Goal: Task Accomplishment & Management: Complete application form

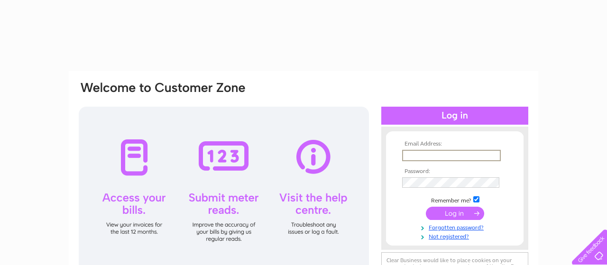
click at [423, 155] on input "text" at bounding box center [451, 155] width 99 height 11
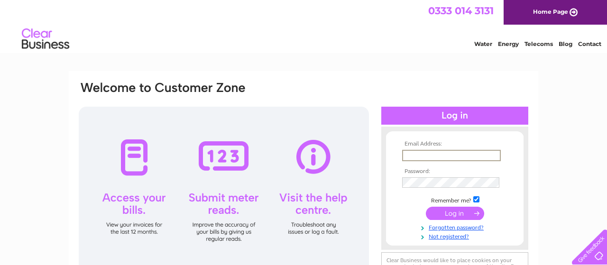
click at [423, 155] on input "text" at bounding box center [451, 155] width 99 height 11
click at [421, 156] on input "text" at bounding box center [451, 155] width 99 height 11
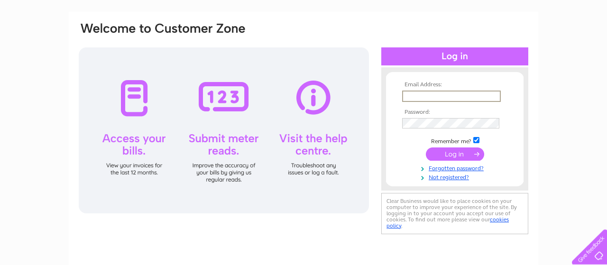
scroll to position [99, 0]
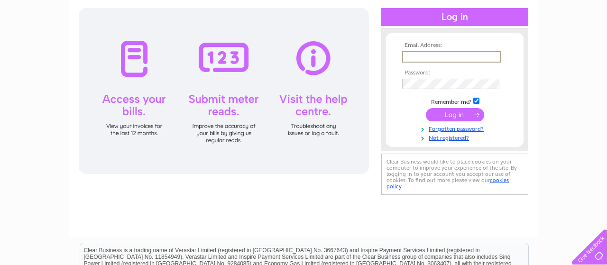
click at [129, 117] on div at bounding box center [224, 91] width 290 height 166
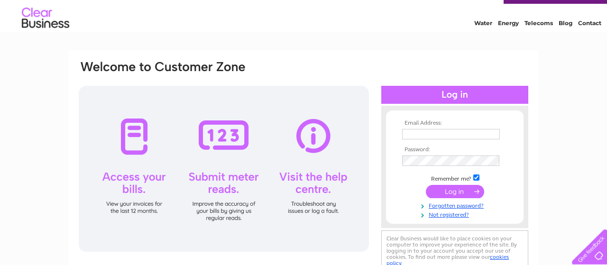
scroll to position [0, 0]
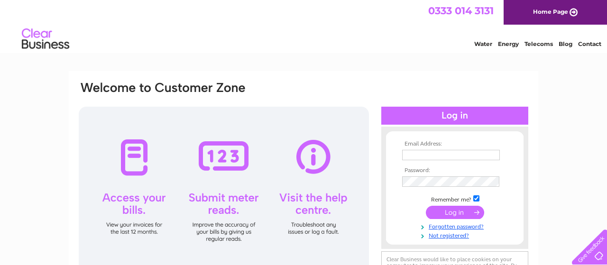
click at [460, 153] on input "text" at bounding box center [451, 155] width 98 height 10
click at [460, 153] on input "text" at bounding box center [451, 155] width 99 height 11
click at [439, 159] on input "text" at bounding box center [451, 155] width 99 height 11
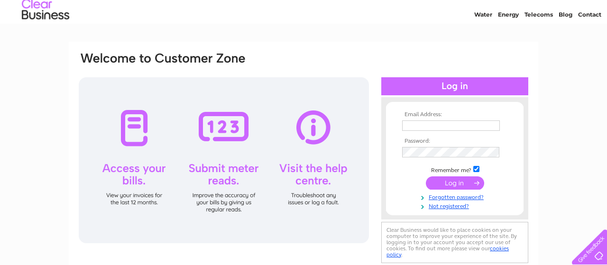
scroll to position [49, 0]
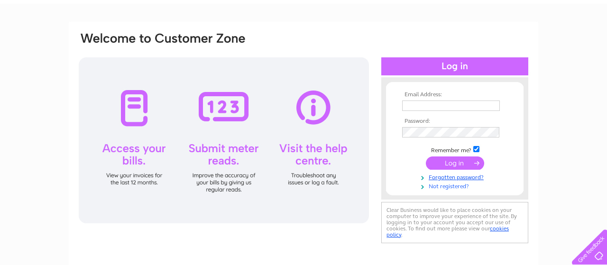
click at [451, 188] on link "Not registered?" at bounding box center [456, 185] width 108 height 9
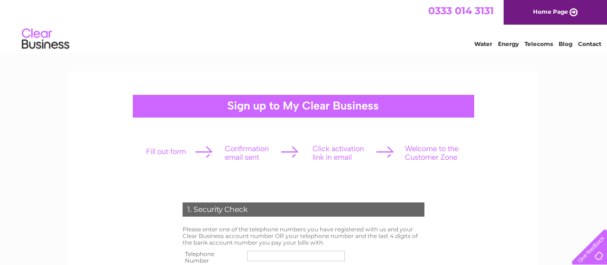
scroll to position [197, 0]
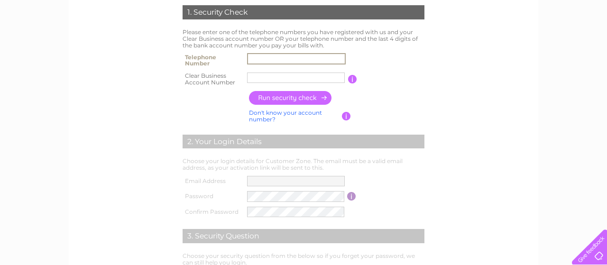
click at [262, 59] on input "text" at bounding box center [296, 58] width 99 height 11
type input "07592322864"
click at [250, 79] on input "text" at bounding box center [296, 78] width 98 height 10
paste input "30314178"
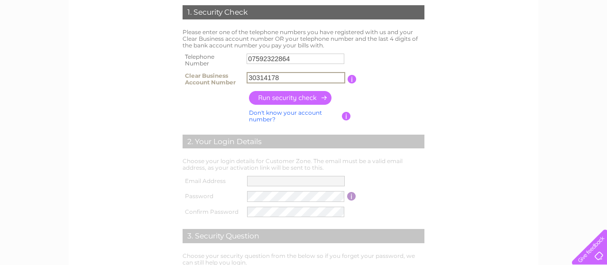
type input "30314178"
click at [282, 100] on input "button" at bounding box center [290, 98] width 83 height 14
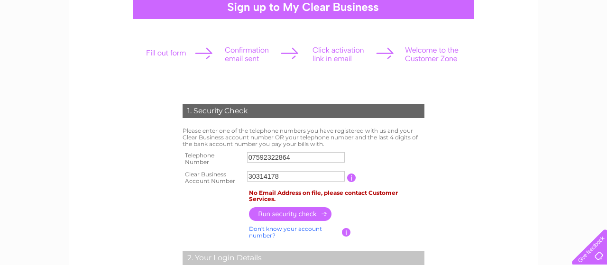
scroll to position [0, 0]
